Goal: Task Accomplishment & Management: Complete application form

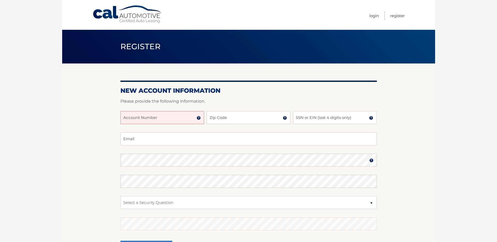
click at [171, 117] on input "Account Number" at bounding box center [162, 117] width 84 height 13
type input "44455994878"
click at [244, 120] on input "Zip Code" at bounding box center [249, 117] width 84 height 13
type input "33029"
type input "[PERSON_NAME][EMAIL_ADDRESS][DOMAIN_NAME]"
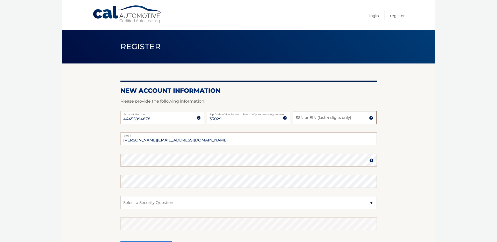
click at [312, 117] on input "SSN or EIN (last 4 digits only)" at bounding box center [335, 117] width 84 height 13
type input "4637"
click at [157, 203] on select "Select a Security Question What was the name of your elementary school? What is…" at bounding box center [248, 202] width 256 height 13
select select "2"
click at [120, 196] on select "Select a Security Question What was the name of your elementary school? What is…" at bounding box center [248, 202] width 256 height 13
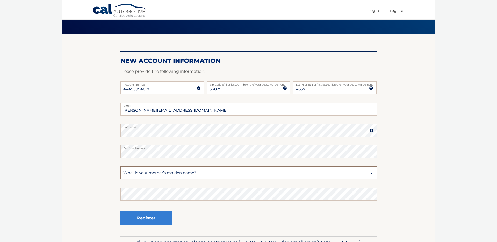
scroll to position [30, 0]
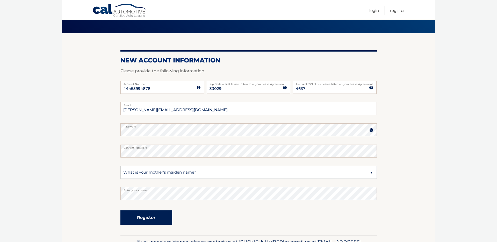
click at [146, 217] on button "Register" at bounding box center [146, 217] width 52 height 14
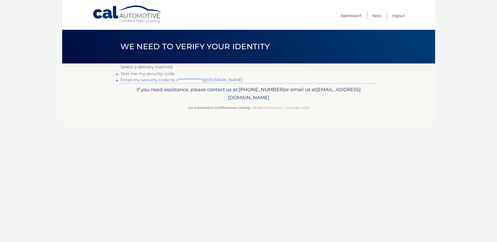
click at [149, 74] on link "Text me my security code" at bounding box center [147, 73] width 54 height 5
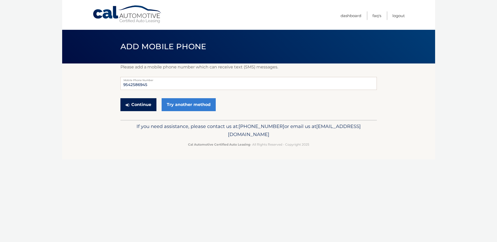
click at [139, 103] on button "Continue" at bounding box center [138, 104] width 36 height 13
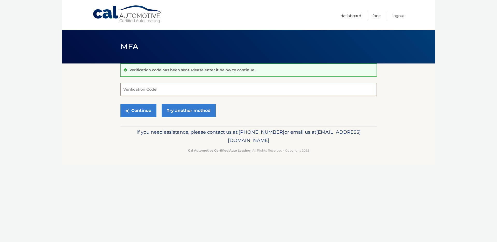
click at [145, 92] on input "Verification Code" at bounding box center [248, 89] width 256 height 13
type input "686867"
click at [133, 111] on button "Continue" at bounding box center [138, 110] width 36 height 13
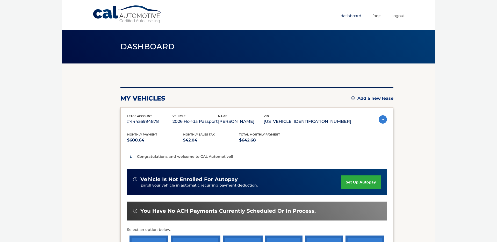
click at [350, 15] on link "Dashboard" at bounding box center [350, 15] width 21 height 9
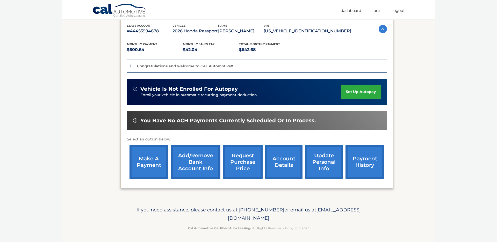
scroll to position [90, 0]
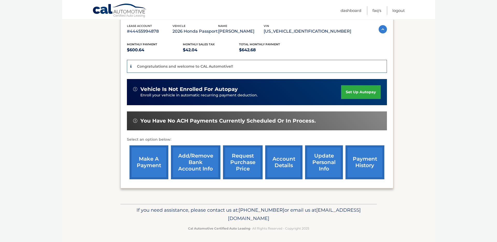
click at [318, 165] on link "update personal info" at bounding box center [324, 162] width 38 height 34
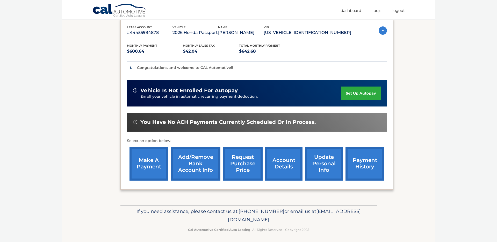
scroll to position [91, 0]
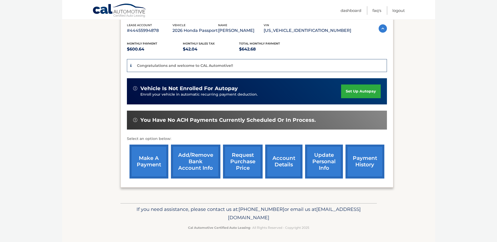
click at [199, 167] on link "Add/Remove bank account info" at bounding box center [195, 161] width 49 height 34
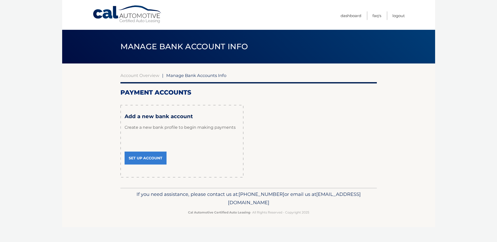
click at [140, 158] on link "Set Up Account" at bounding box center [146, 157] width 42 height 13
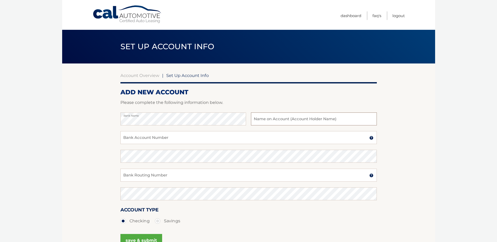
click at [267, 118] on input "text" at bounding box center [314, 118] width 126 height 13
drag, startPoint x: 290, startPoint y: 120, endPoint x: 253, endPoint y: 122, distance: 36.8
click at [253, 122] on input "PGE Investigations, Inc." at bounding box center [314, 118] width 126 height 13
type input "Chris Cappannelli"
click at [147, 137] on input "Bank Account Number" at bounding box center [248, 137] width 256 height 13
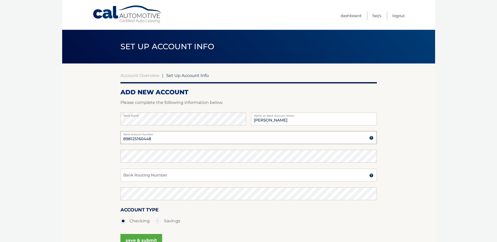
type input "898125160448"
click at [152, 176] on input "Bank Routing Number" at bounding box center [248, 175] width 256 height 13
type input "063100277"
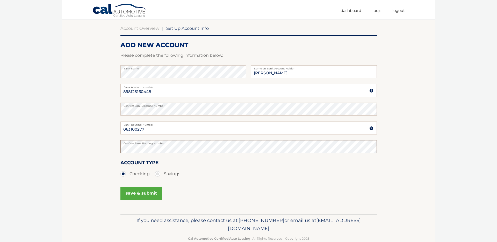
scroll to position [59, 0]
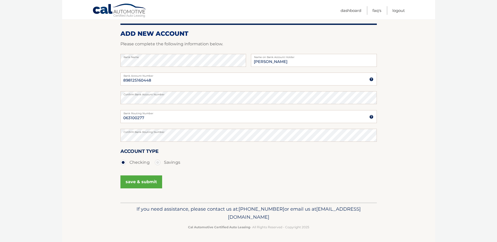
click at [145, 182] on button "save & submit" at bounding box center [141, 181] width 42 height 13
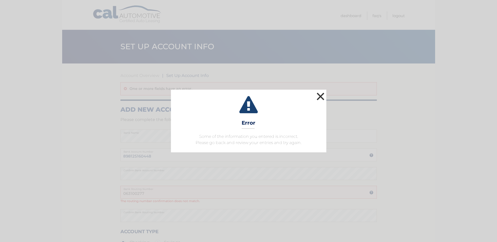
click at [319, 93] on button "×" at bounding box center [320, 96] width 10 height 10
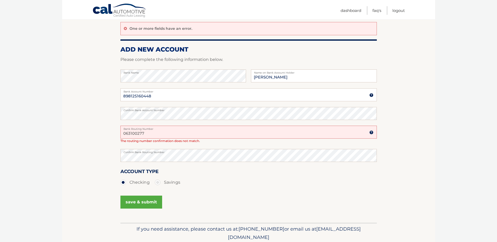
scroll to position [62, 0]
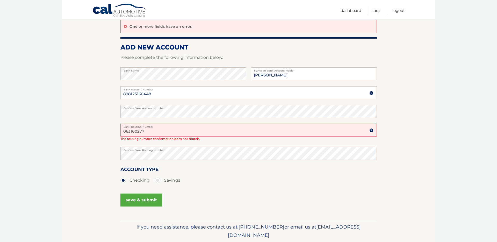
click at [142, 201] on button "save & submit" at bounding box center [141, 199] width 42 height 13
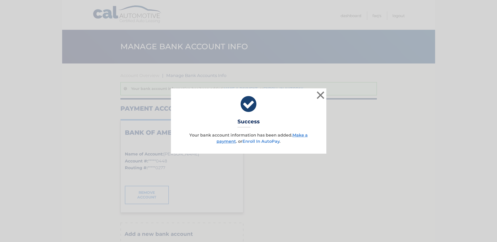
click at [263, 141] on link "Enroll In AutoPay" at bounding box center [260, 141] width 37 height 5
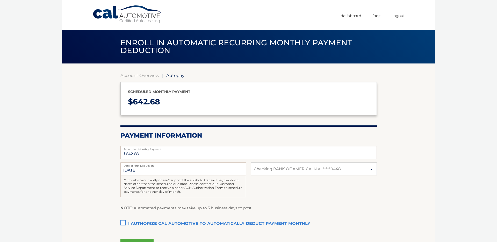
select select "NjZlMjIyMDMtODZmYy00MzVkLWI2MjQtMmY0MjVhMDAwYjY1"
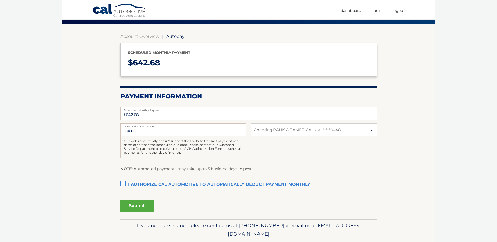
scroll to position [56, 0]
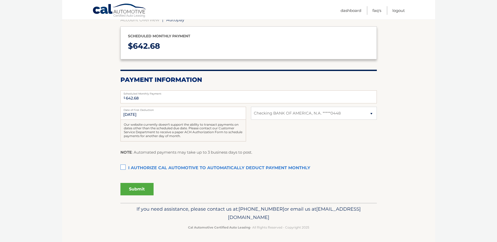
click at [122, 167] on label "I authorize cal automotive to automatically deduct payment monthly This checkbo…" at bounding box center [248, 168] width 256 height 10
click at [0, 0] on input "I authorize cal automotive to automatically deduct payment monthly This checkbo…" at bounding box center [0, 0] width 0 height 0
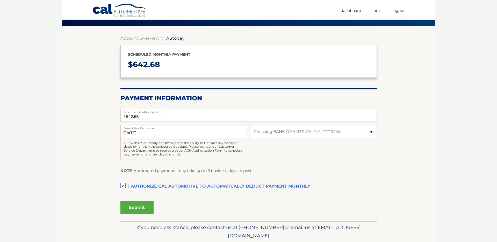
scroll to position [36, 0]
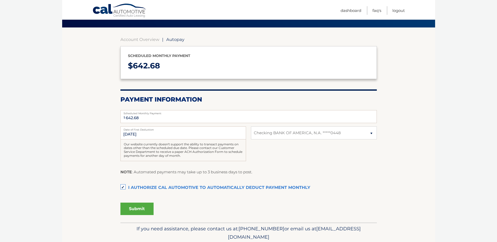
click at [141, 207] on button "Submit" at bounding box center [136, 208] width 33 height 12
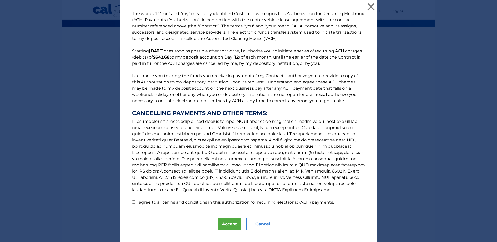
click at [135, 201] on input "I agree to all terms and conditions in this authorization for recurring electro…" at bounding box center [133, 201] width 3 height 3
checkbox input "true"
click at [226, 225] on button "Accept" at bounding box center [229, 224] width 23 height 12
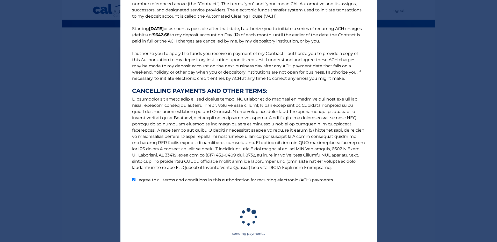
scroll to position [108, 0]
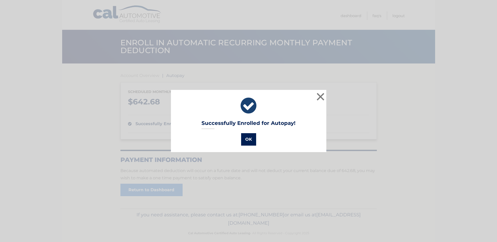
click at [250, 140] on button "OK" at bounding box center [248, 139] width 15 height 12
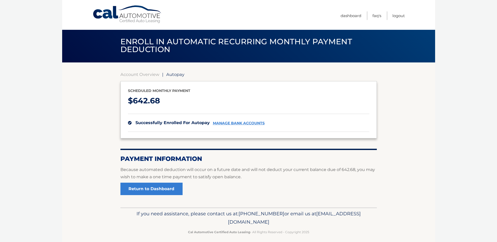
scroll to position [1, 0]
click at [156, 189] on link "Return to Dashboard" at bounding box center [151, 188] width 62 height 12
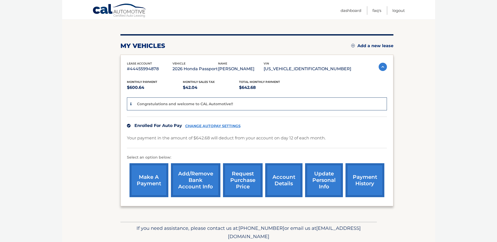
scroll to position [53, 0]
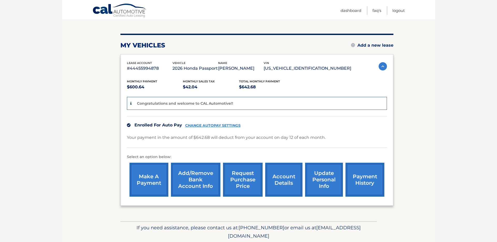
click at [237, 181] on link "request purchase price" at bounding box center [243, 180] width 40 height 34
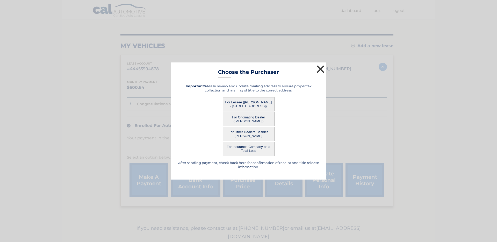
click at [319, 70] on button "×" at bounding box center [320, 69] width 10 height 10
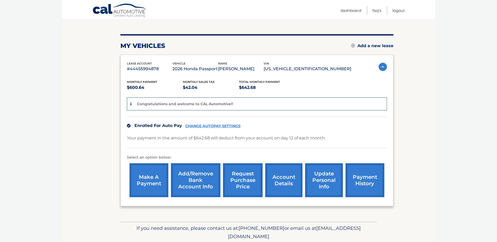
click at [277, 183] on link "account details" at bounding box center [283, 180] width 37 height 34
